Goal: Check status: Check status

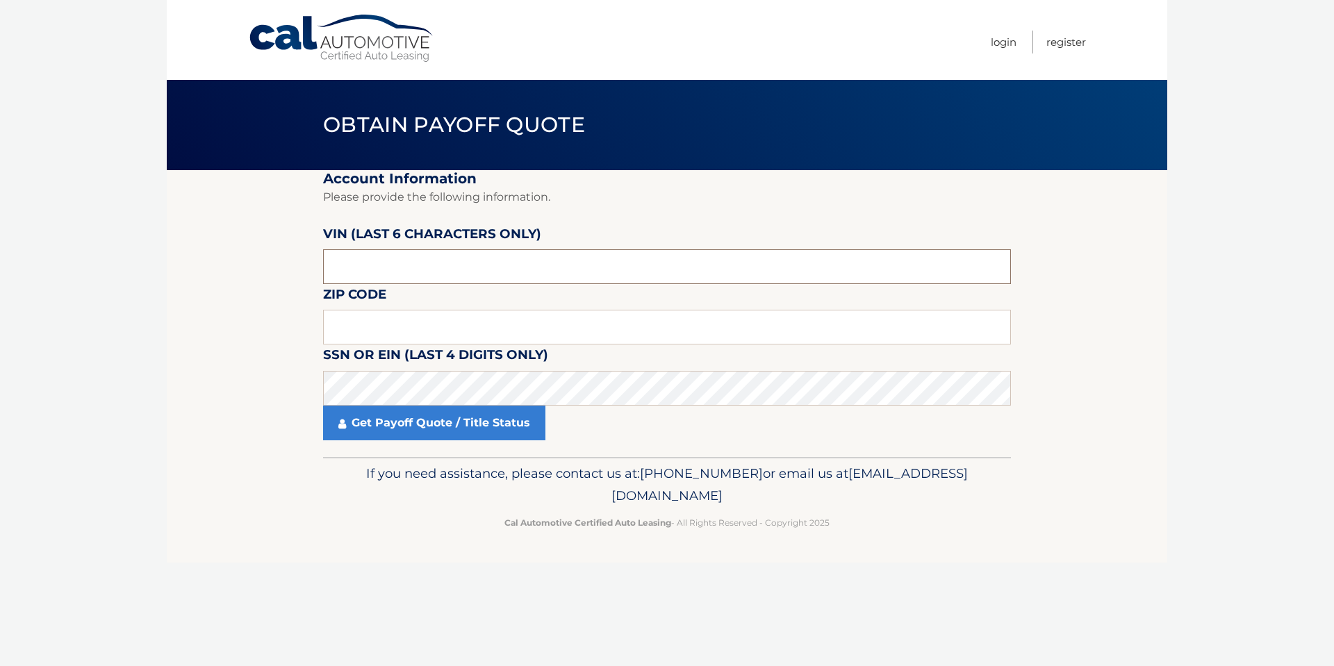
click at [356, 254] on input "text" at bounding box center [667, 266] width 688 height 35
type input "039988"
click at [357, 336] on input "text" at bounding box center [667, 327] width 688 height 35
type input "08723"
click at [389, 421] on link "Get Payoff Quote / Title Status" at bounding box center [434, 423] width 222 height 35
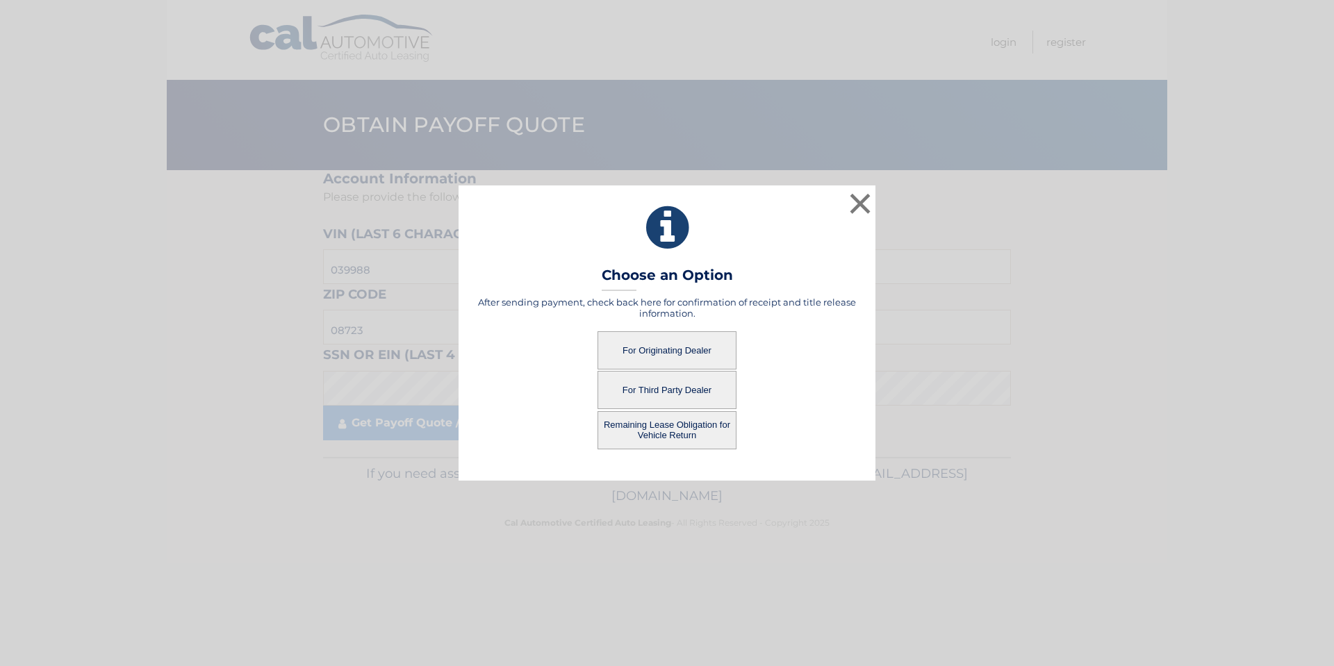
click at [661, 345] on button "For Originating Dealer" at bounding box center [667, 350] width 139 height 38
click at [674, 355] on button "For Originating Dealer" at bounding box center [667, 350] width 139 height 38
